Goal: Check status: Check status

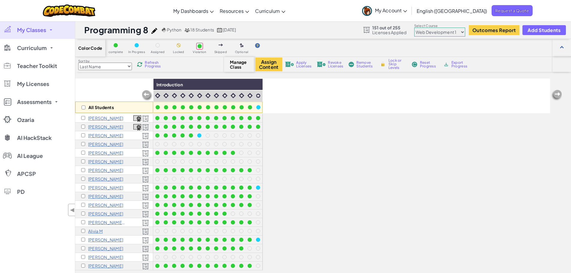
select select "5789587aad86a6efb573701f"
click at [39, 29] on span "My Classes" at bounding box center [31, 29] width 29 height 5
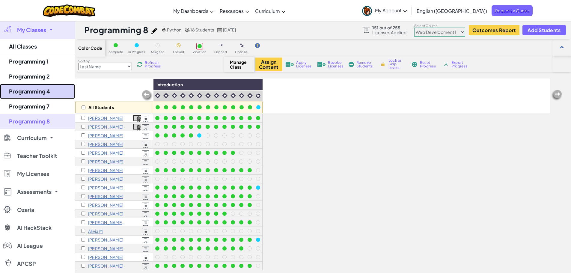
click at [43, 95] on link "Programming 4" at bounding box center [37, 91] width 75 height 15
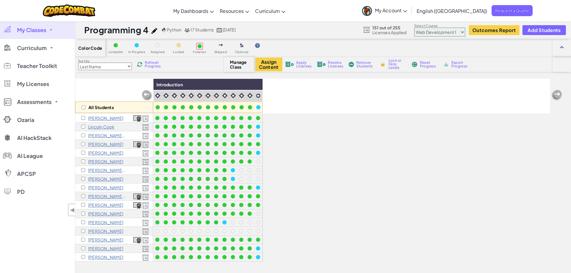
click at [155, 63] on span "Refresh Progress" at bounding box center [154, 64] width 19 height 7
click at [256, 152] on div at bounding box center [258, 153] width 4 height 4
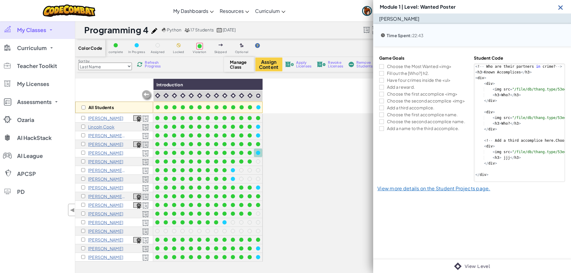
click at [562, 6] on img at bounding box center [560, 7] width 7 height 7
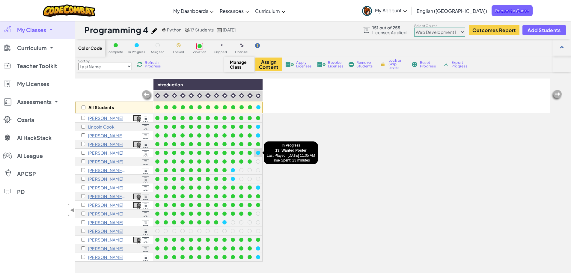
click at [259, 153] on div at bounding box center [258, 153] width 4 height 4
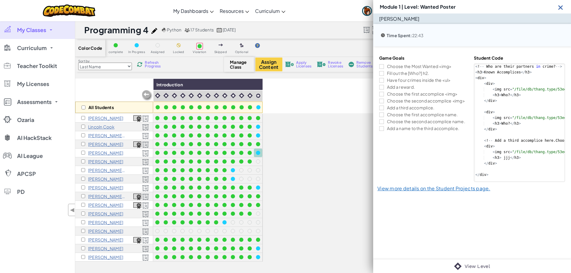
click at [560, 7] on img at bounding box center [560, 7] width 7 height 7
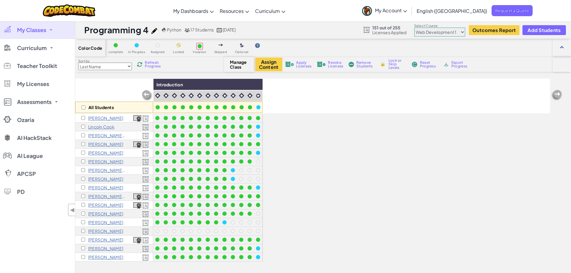
click at [43, 28] on span "My Classes" at bounding box center [31, 29] width 29 height 5
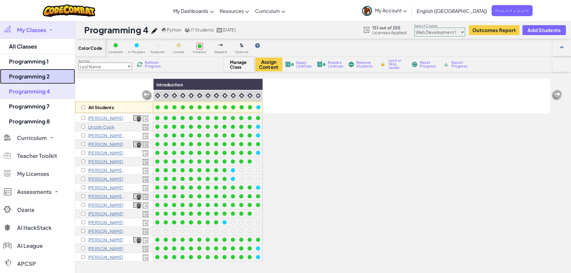
click at [40, 74] on link "Programming 2" at bounding box center [37, 76] width 75 height 15
select select "560f1a9f22961295f9427742"
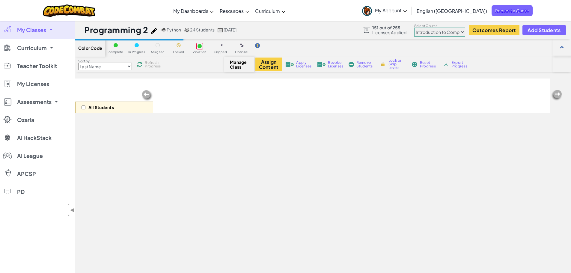
click at [441, 30] on select "Junior Introduction to Computer Science Game Development 1 Web Development 1 Co…" at bounding box center [439, 32] width 51 height 9
select select "5789587aad86a6efb573701f"
click at [414, 28] on select "Junior Introduction to Computer Science Game Development 1 Web Development 1 Co…" at bounding box center [439, 32] width 51 height 9
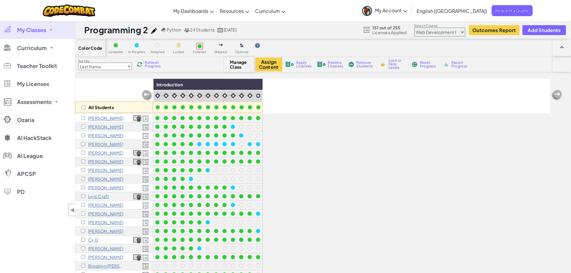
click at [149, 67] on span "Refresh Progress" at bounding box center [154, 64] width 19 height 7
click at [33, 30] on span "My Classes" at bounding box center [31, 29] width 29 height 5
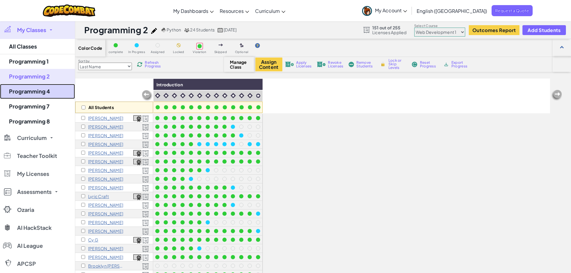
click at [41, 93] on link "Programming 4" at bounding box center [37, 91] width 75 height 15
select select "5789587aad86a6efb573701f"
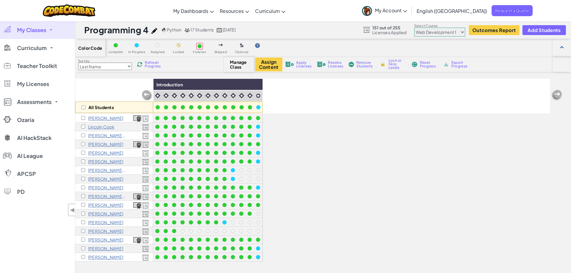
click at [148, 65] on span "Refresh Progress" at bounding box center [154, 64] width 19 height 7
click at [150, 65] on span "Refresh Progress" at bounding box center [154, 64] width 19 height 7
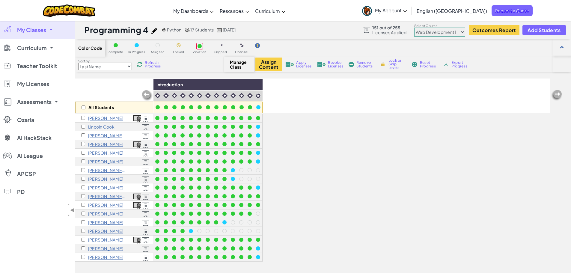
click at [150, 65] on span "Refresh Progress" at bounding box center [154, 64] width 19 height 7
